Goal: Task Accomplishment & Management: Use online tool/utility

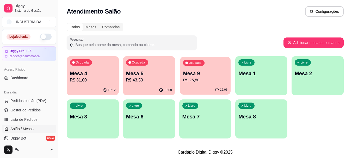
click at [213, 81] on p "R$ 25,50" at bounding box center [205, 80] width 45 height 6
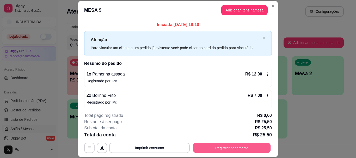
click at [228, 149] on button "Registrar pagamento" at bounding box center [232, 148] width 78 height 10
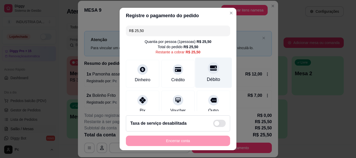
click at [207, 79] on div "Débito" at bounding box center [213, 79] width 13 height 7
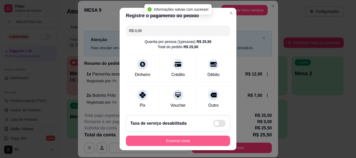
type input "R$ 0,00"
click at [175, 143] on button "Encerrar conta" at bounding box center [177, 141] width 101 height 10
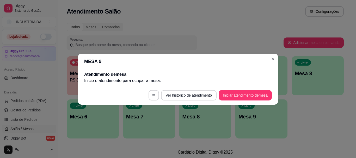
click at [272, 54] on header "MESA 9" at bounding box center [178, 62] width 200 height 16
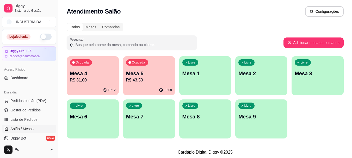
click at [140, 78] on p "R$ 43,50" at bounding box center [149, 80] width 46 height 6
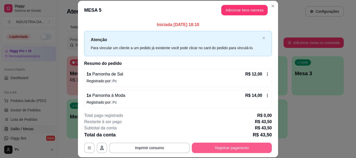
click at [219, 145] on button "Registrar pagamento" at bounding box center [232, 148] width 80 height 10
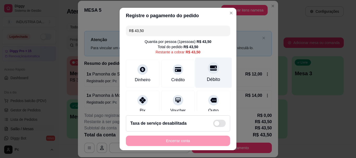
click at [207, 61] on div "Débito" at bounding box center [213, 73] width 37 height 30
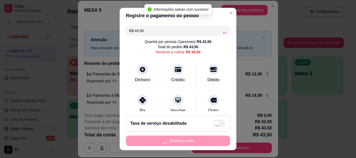
type input "R$ 0,00"
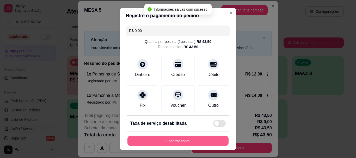
click at [180, 142] on button "Encerrar conta" at bounding box center [177, 141] width 101 height 10
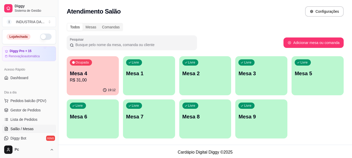
click at [96, 91] on div "19:12" at bounding box center [93, 90] width 52 height 10
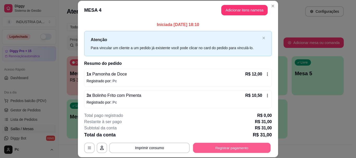
click at [227, 150] on button "Registrar pagamento" at bounding box center [232, 148] width 78 height 10
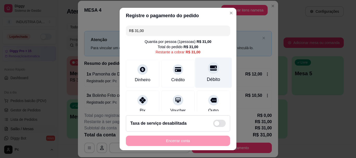
click at [218, 71] on div "Débito" at bounding box center [213, 73] width 37 height 30
click at [207, 77] on div "Débito" at bounding box center [213, 79] width 13 height 7
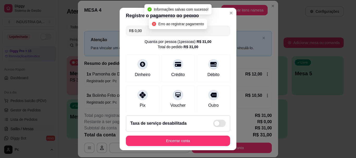
type input "R$ 0,00"
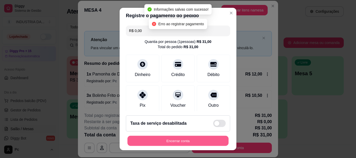
click at [186, 143] on button "Encerrar conta" at bounding box center [177, 141] width 101 height 10
